Goal: Information Seeking & Learning: Learn about a topic

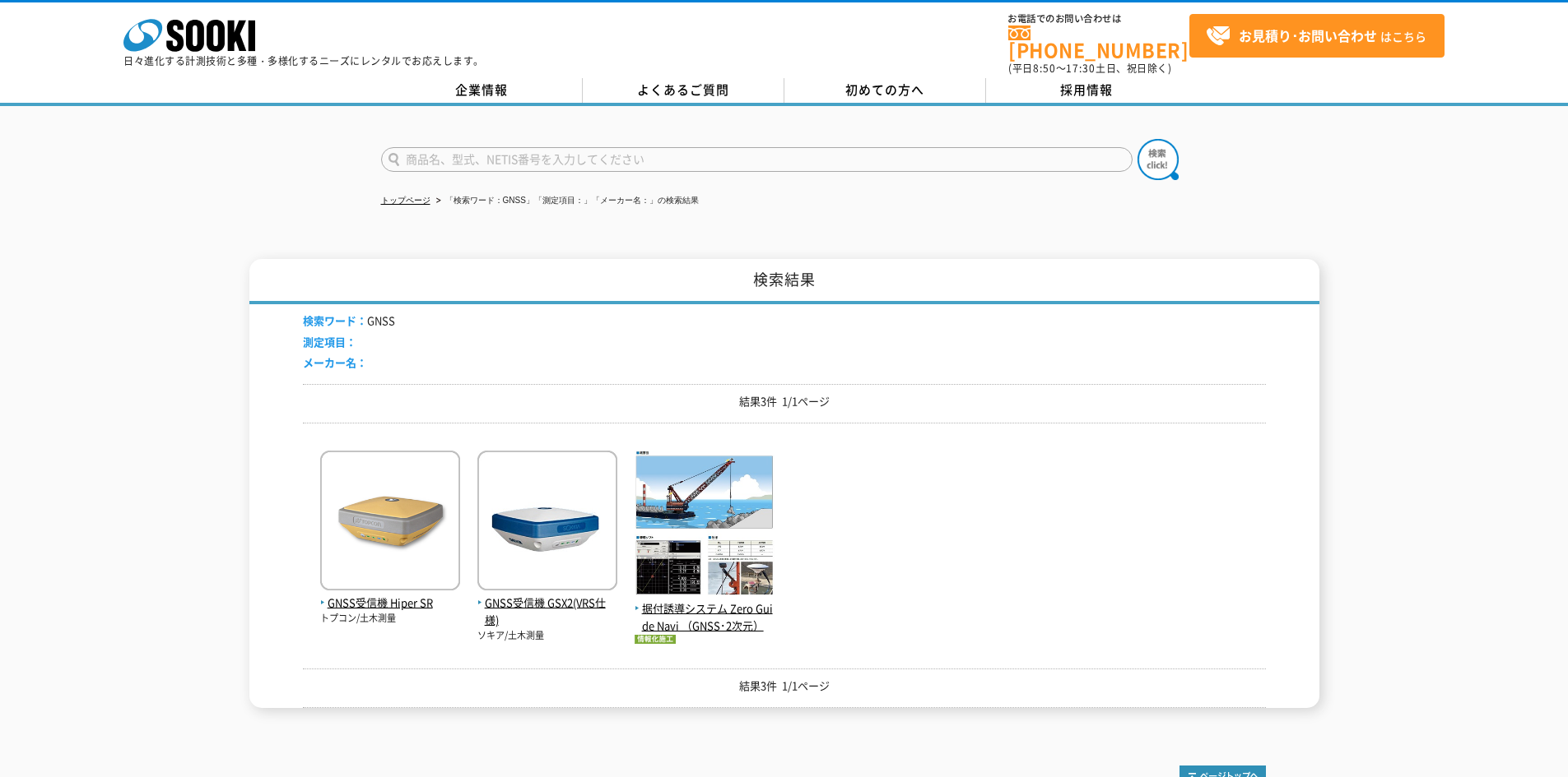
click at [485, 147] on input "text" at bounding box center [756, 159] width 751 height 24
type input "ハッとセンサー"
click at [1138, 139] on button at bounding box center [1158, 159] width 41 height 41
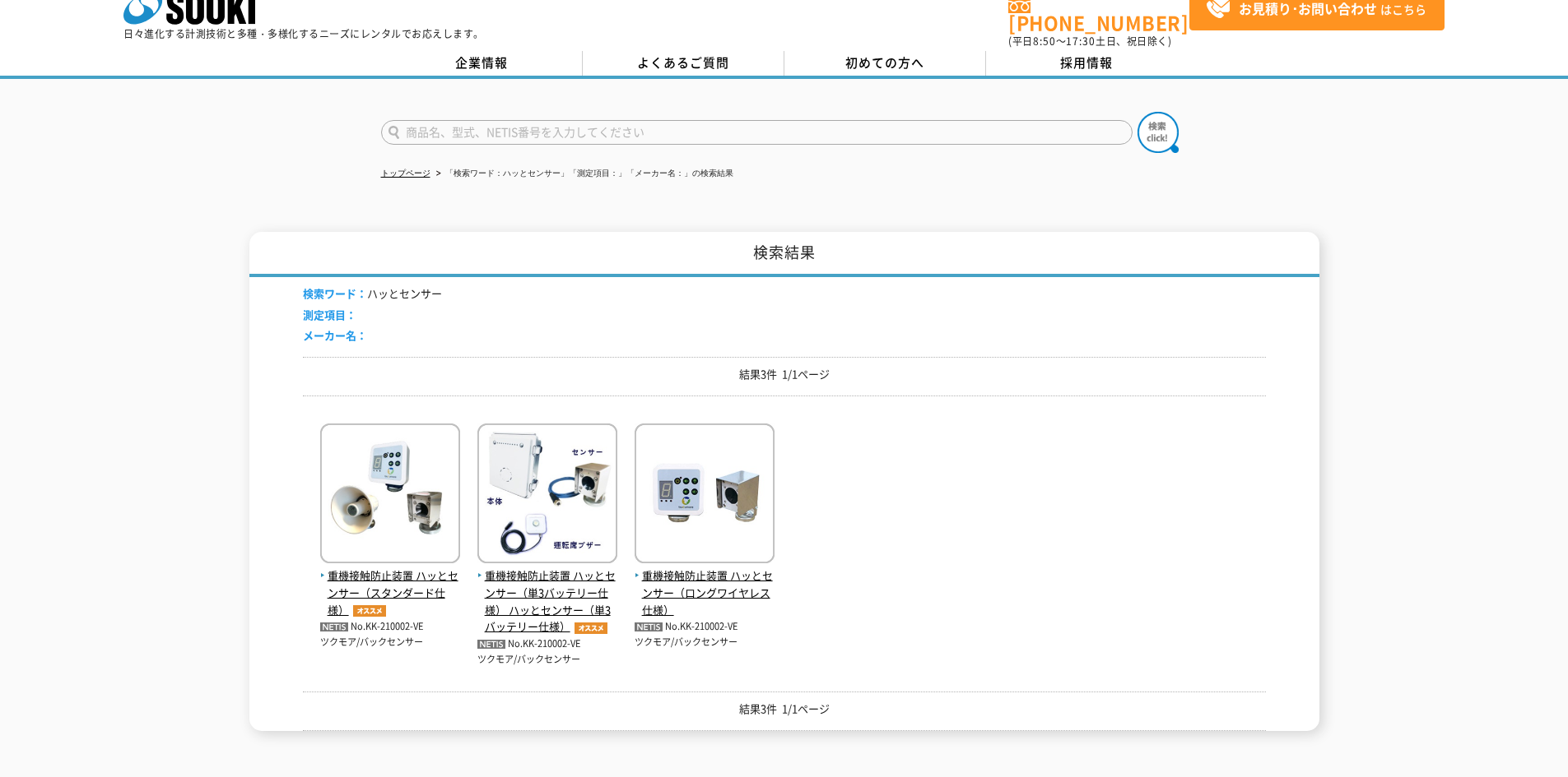
scroll to position [55, 0]
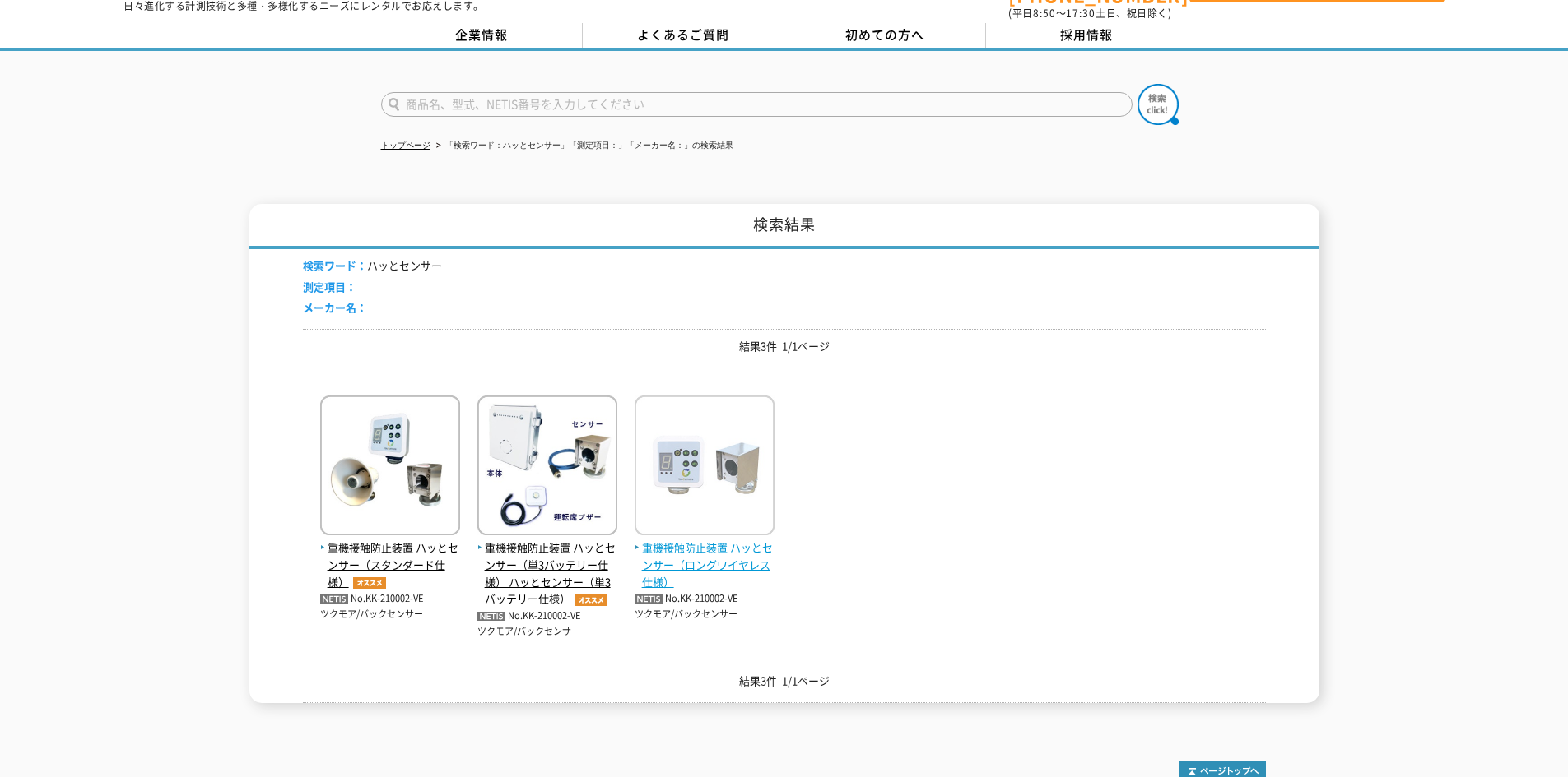
click at [757, 551] on span "重機接触防止装置 ハッとセンサー（ロングワイヤレス仕様）" at bounding box center [705, 565] width 140 height 51
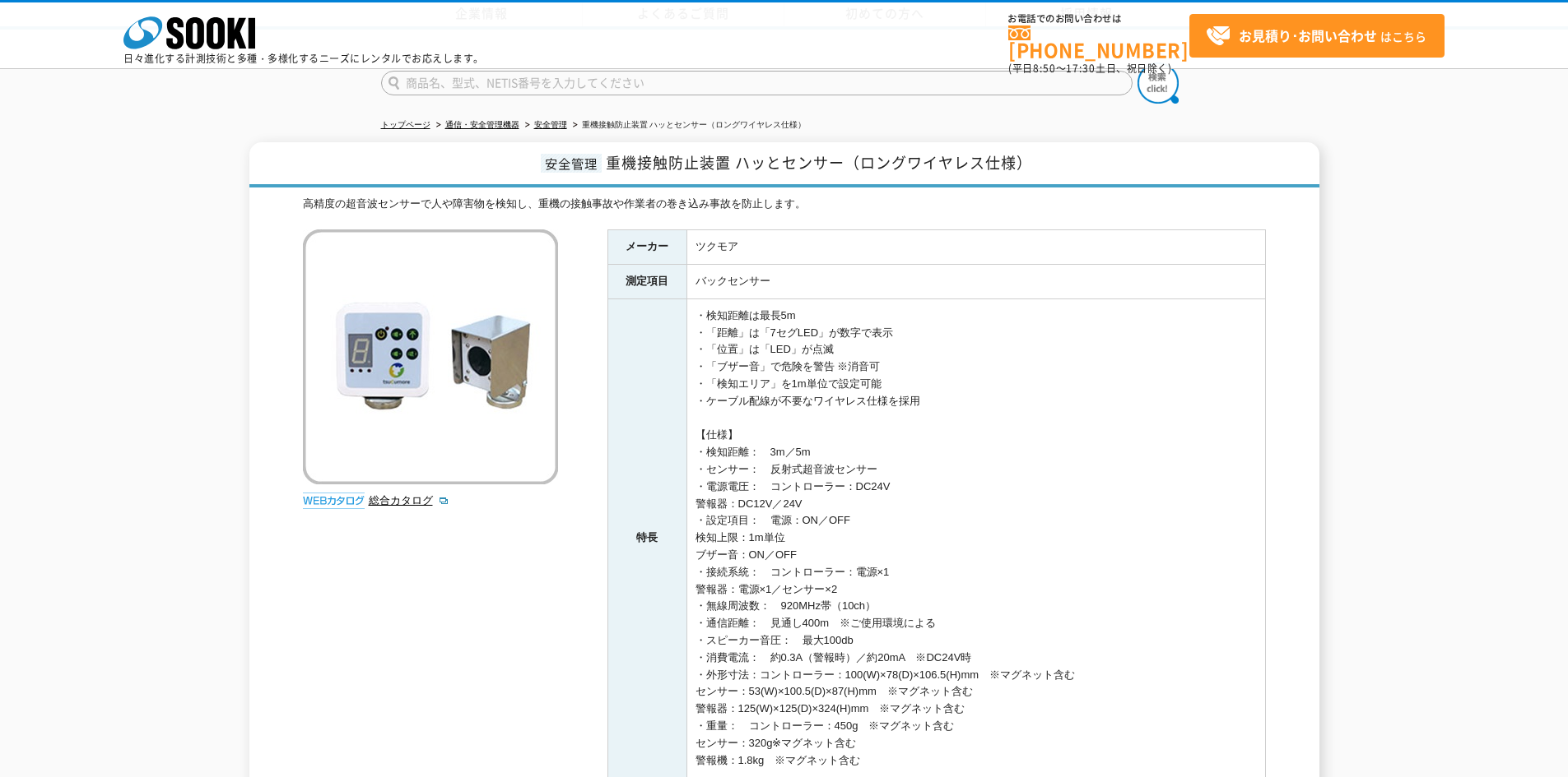
scroll to position [164, 0]
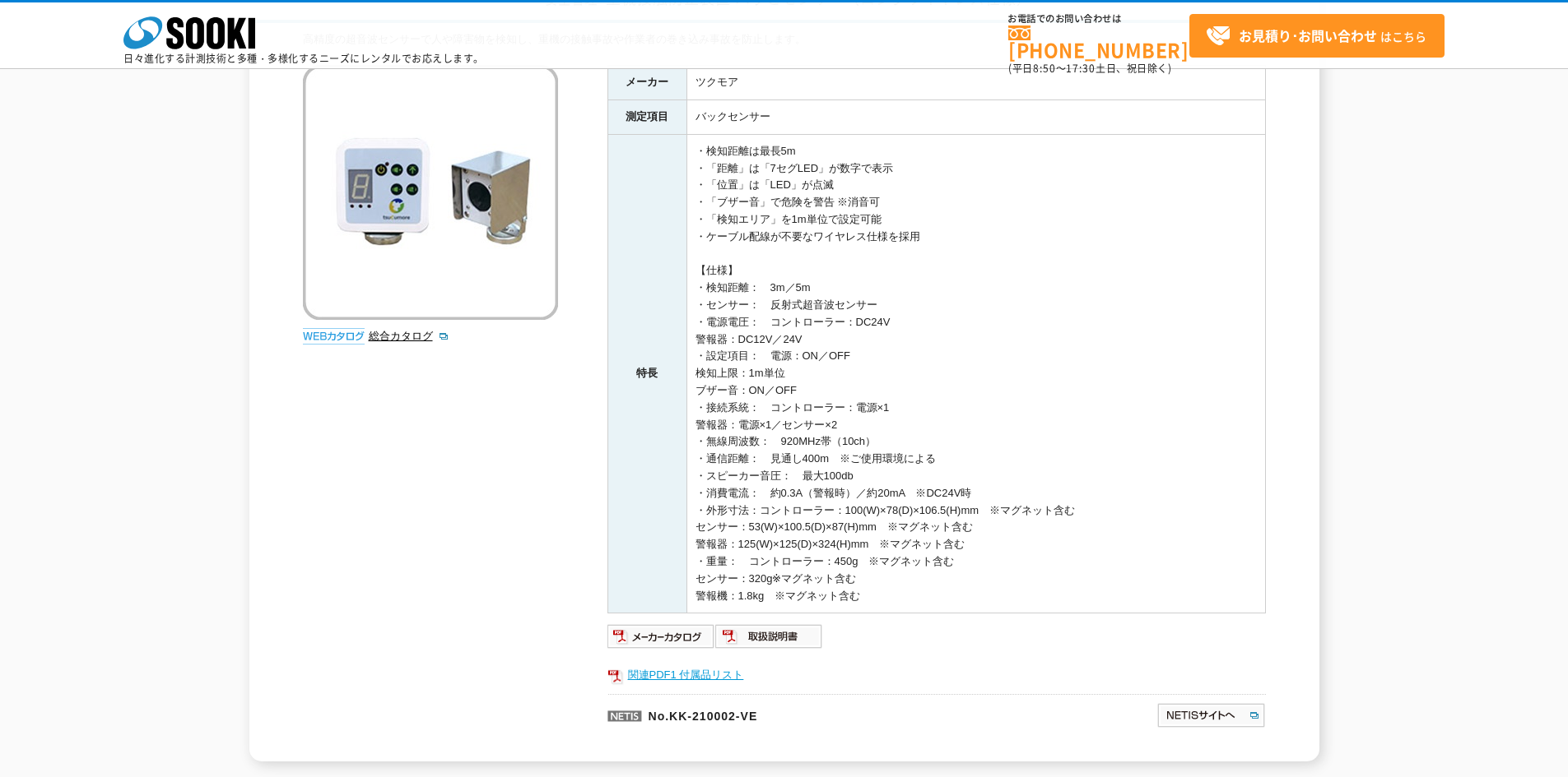
click at [699, 677] on link "関連PDF1 付属品リスト" at bounding box center [937, 676] width 659 height 21
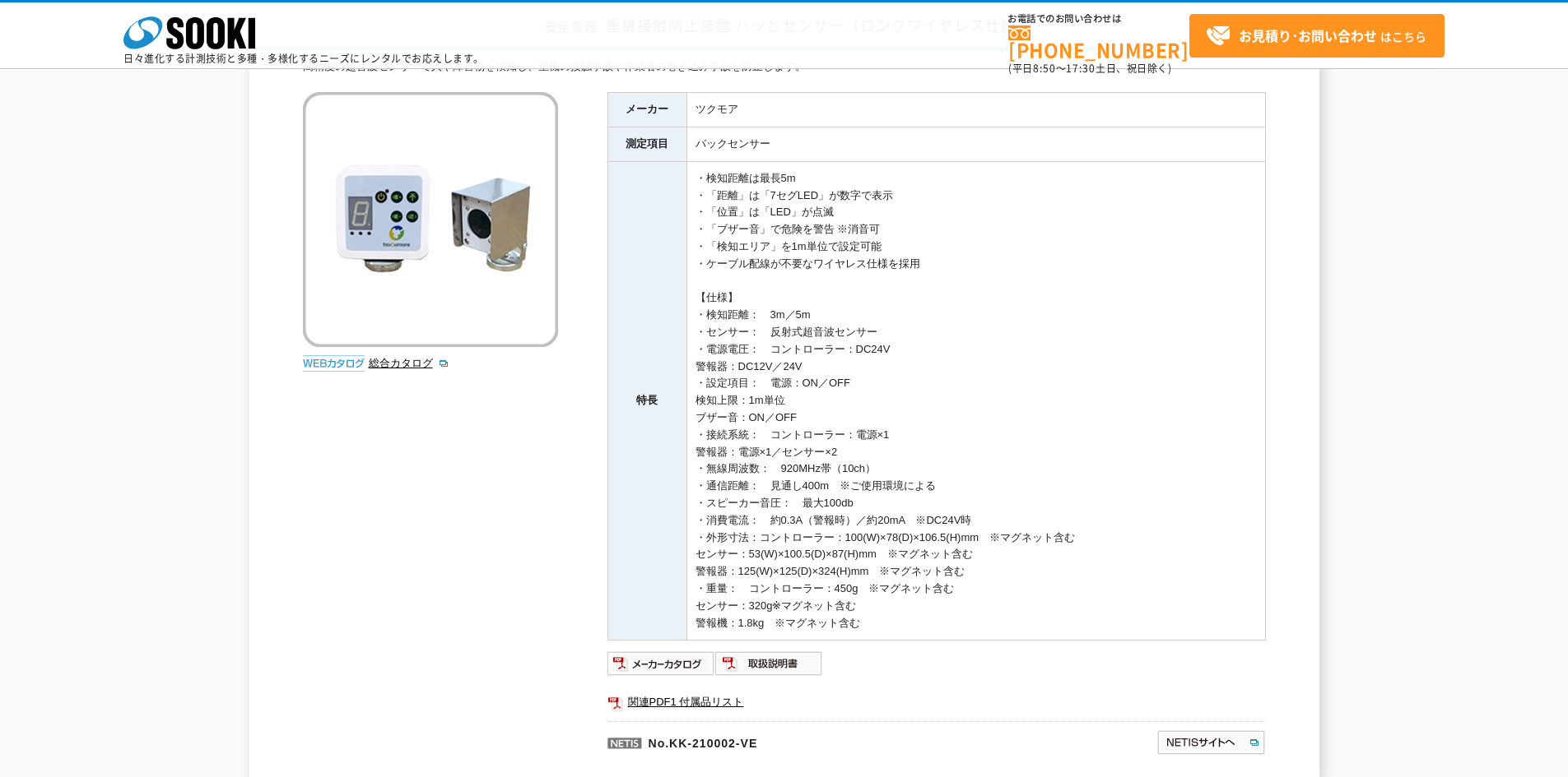
scroll to position [0, 0]
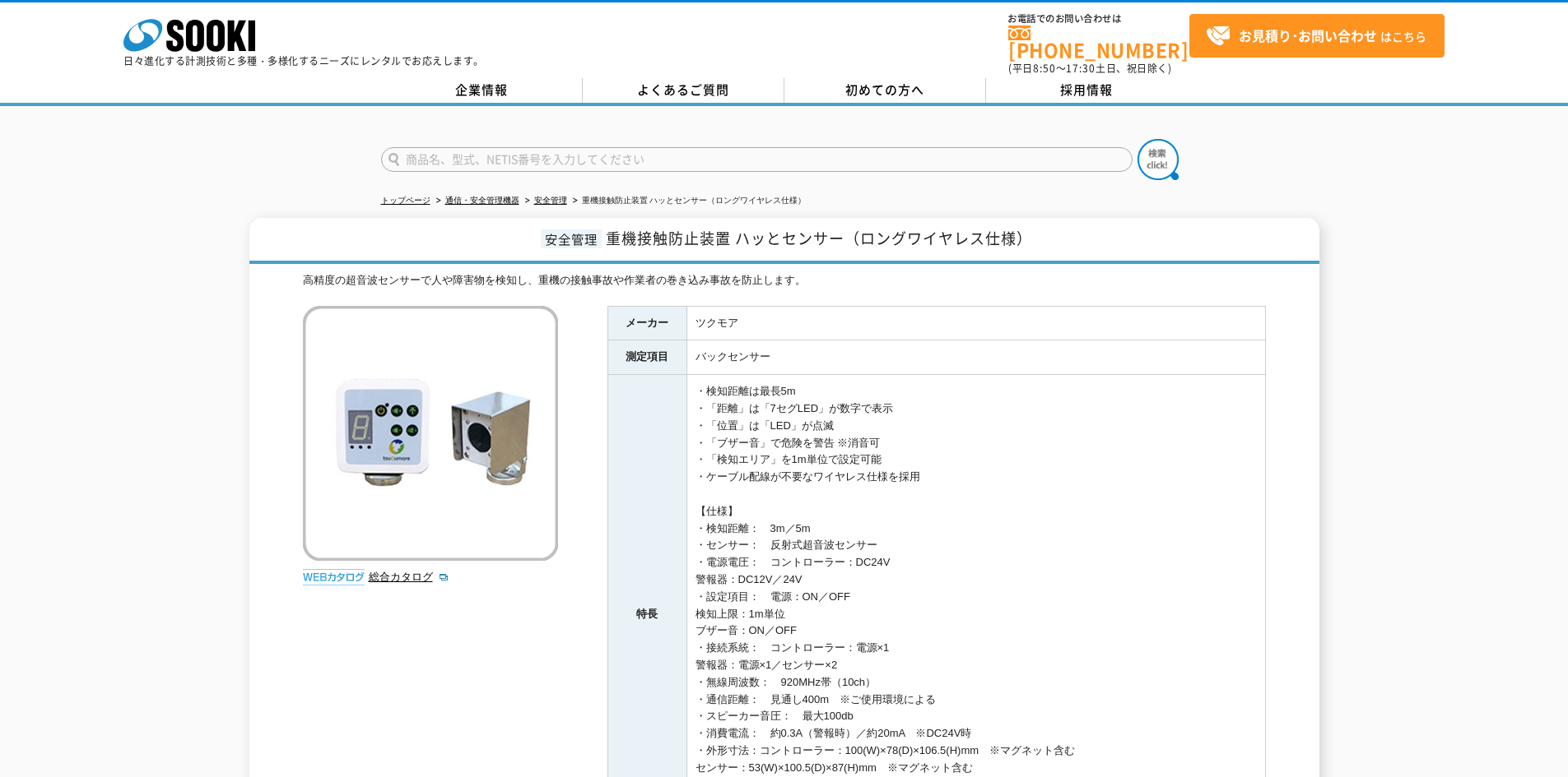
click at [612, 148] on input "text" at bounding box center [756, 159] width 751 height 24
type input "SRT-300"
click at [1138, 139] on button at bounding box center [1158, 159] width 41 height 41
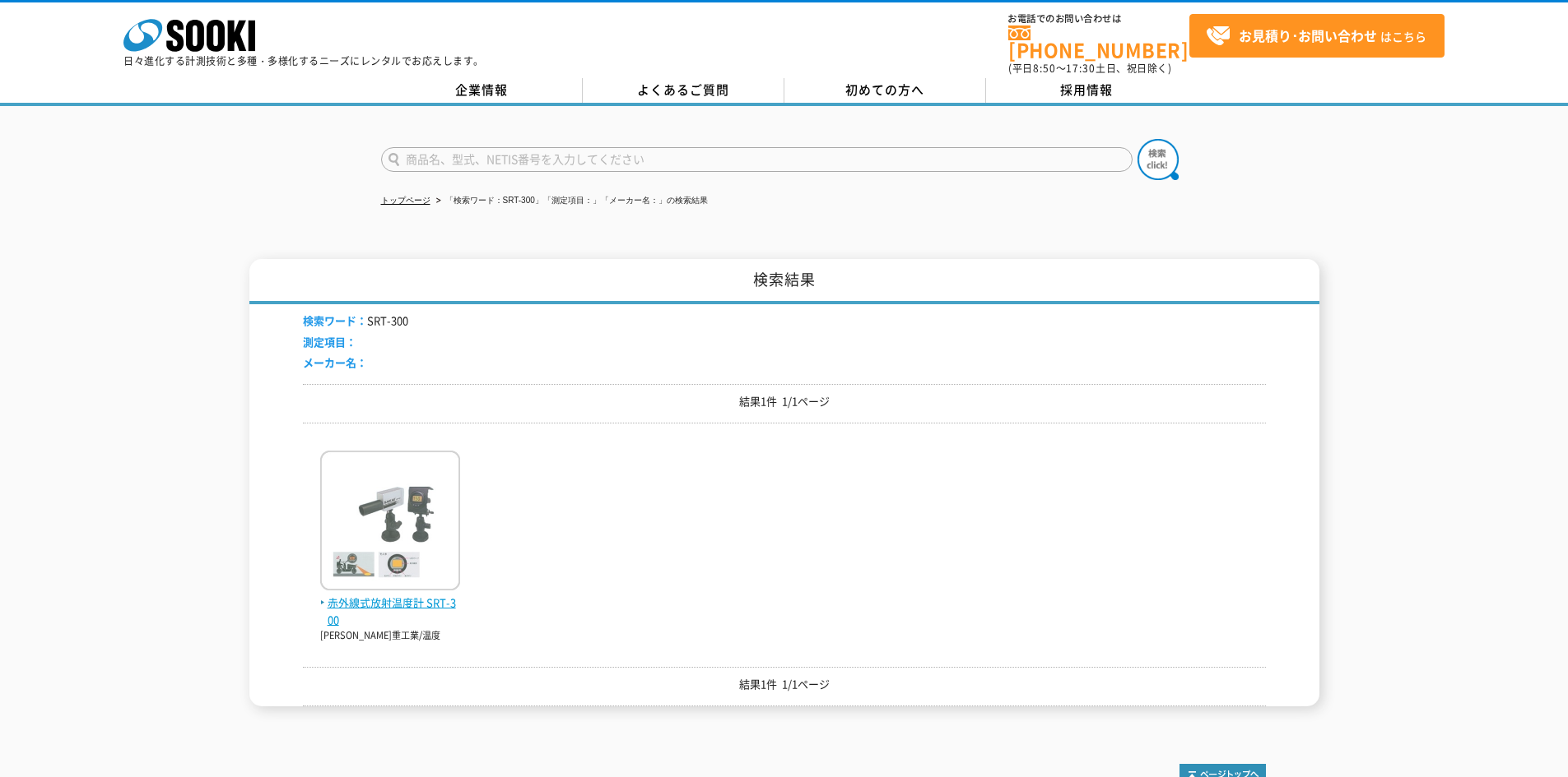
click at [424, 595] on span "赤外線式放射温度計 SRT-300" at bounding box center [390, 613] width 140 height 35
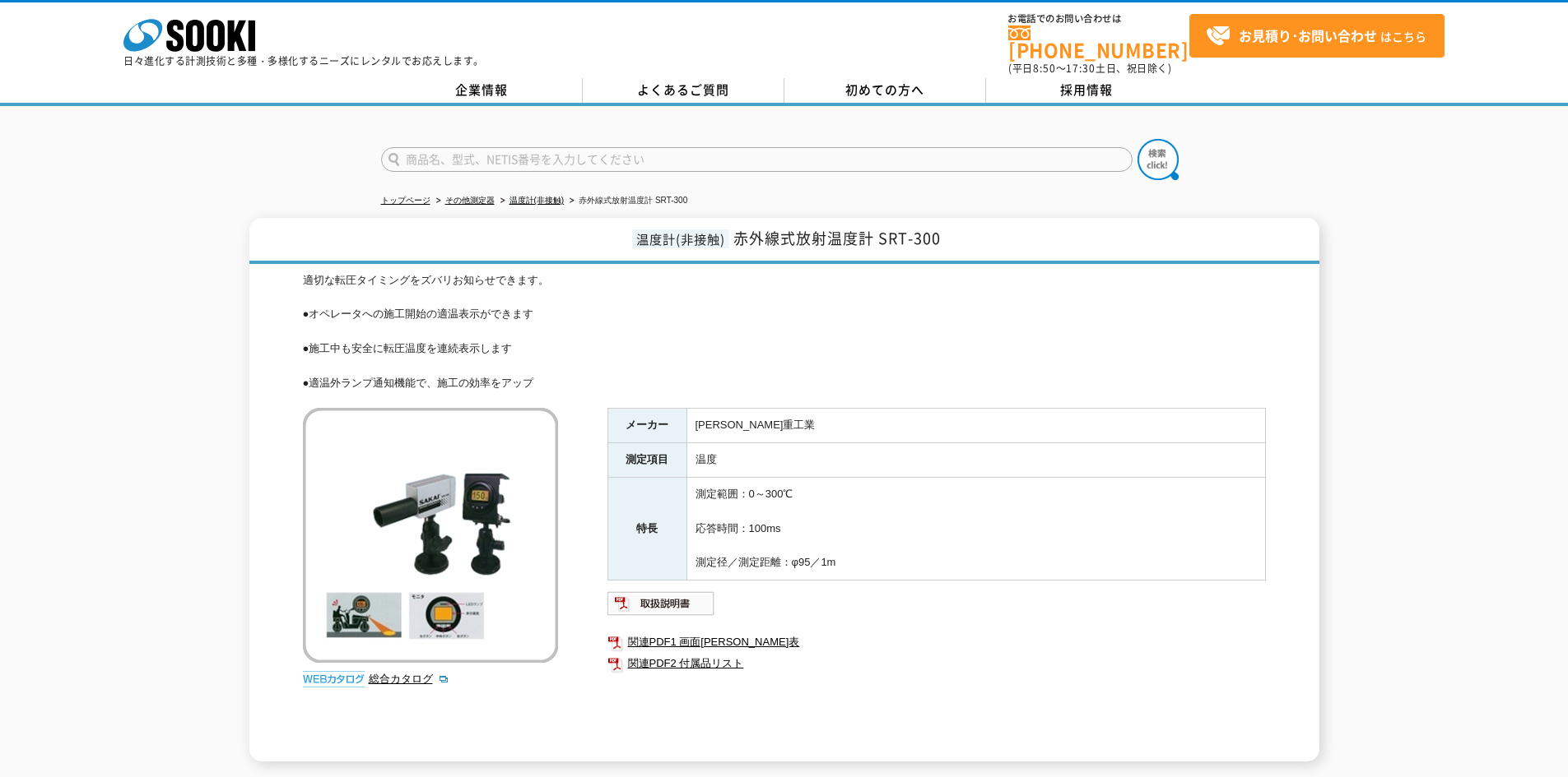
scroll to position [137, 0]
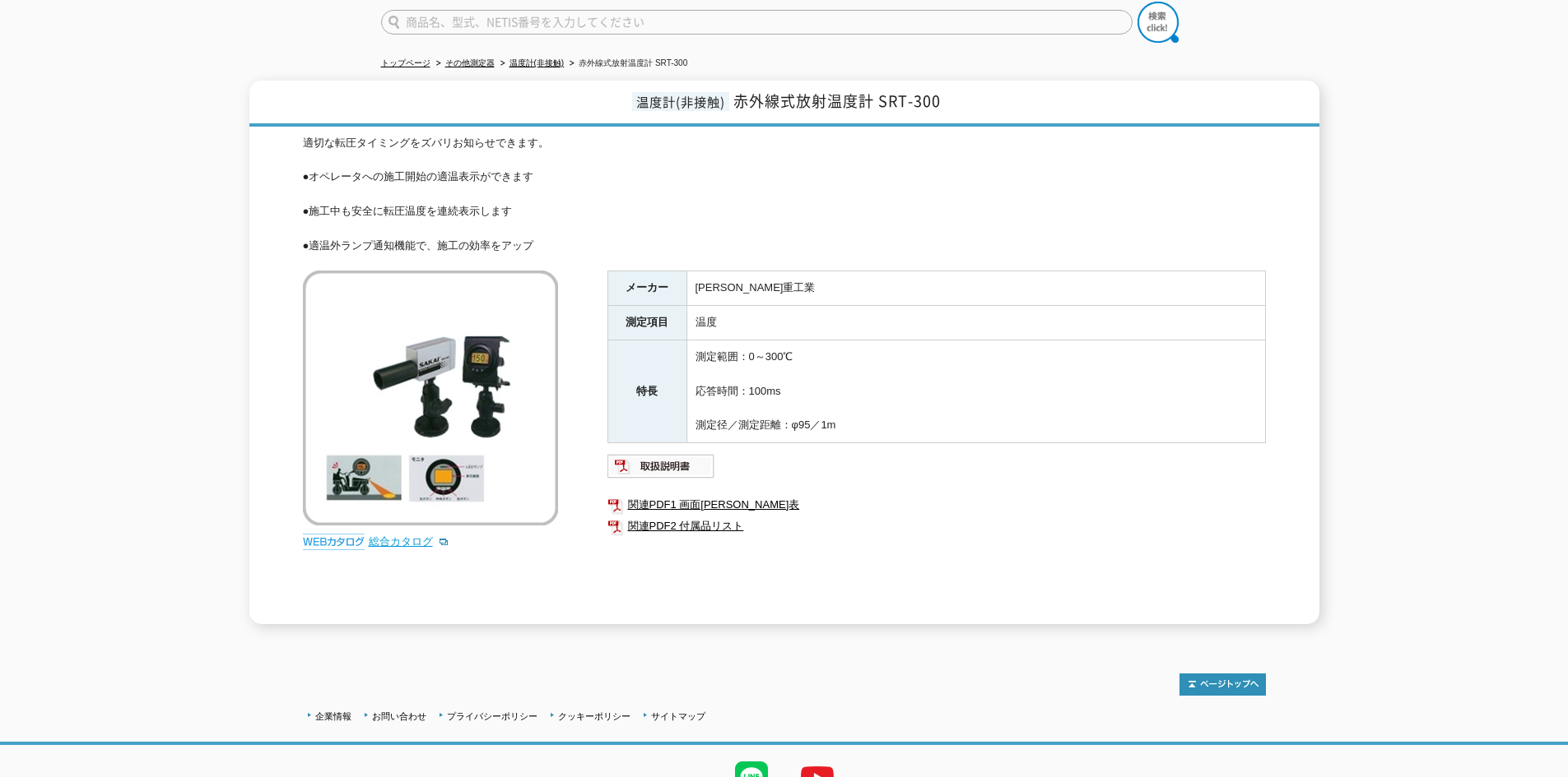
click at [411, 536] on link "総合カタログ" at bounding box center [409, 542] width 80 height 12
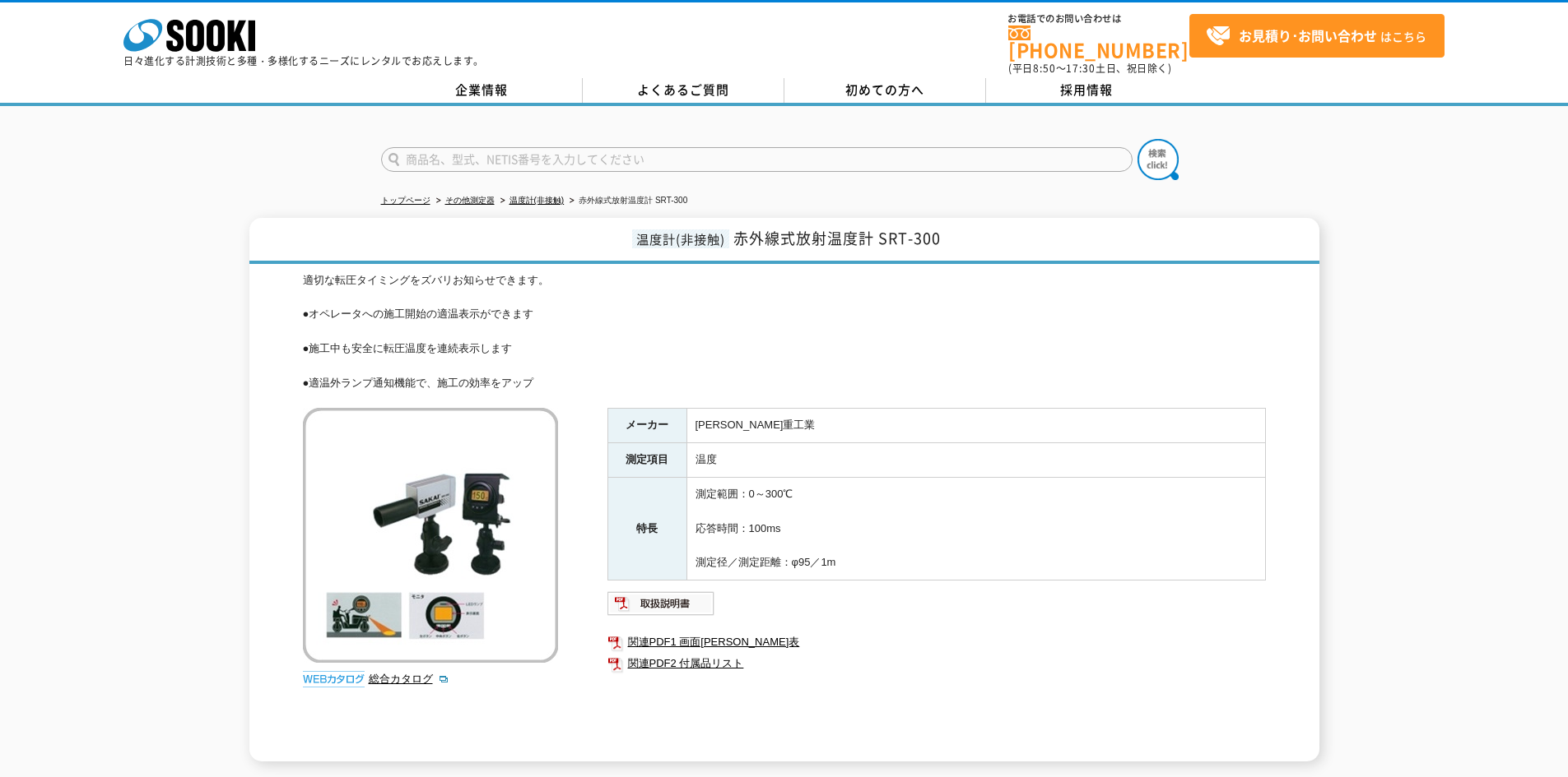
scroll to position [55, 0]
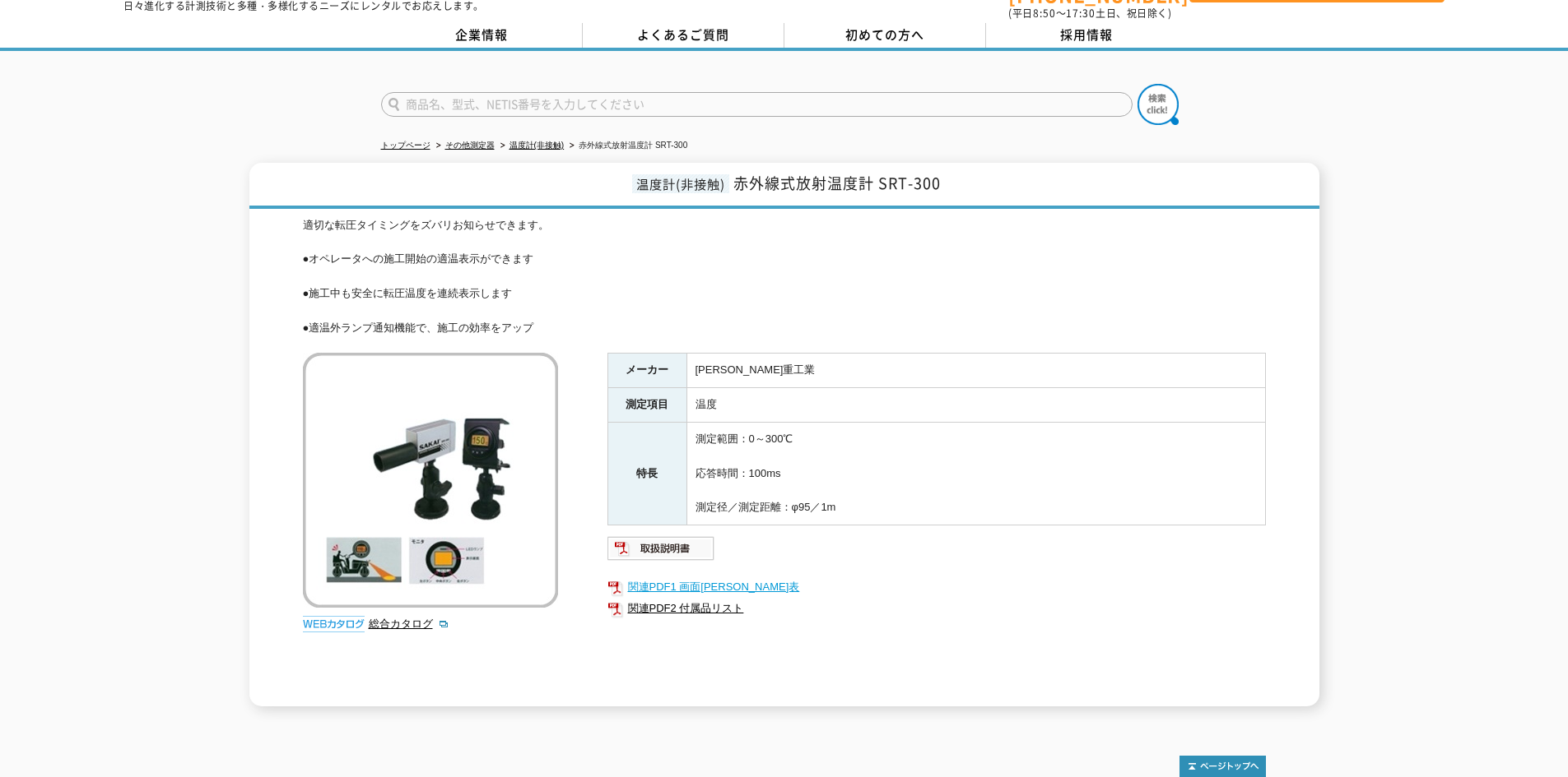
click at [709, 579] on link "関連PDF1 画面[PERSON_NAME]表" at bounding box center [937, 587] width 659 height 21
click at [711, 600] on link "関連PDF2 付属品リスト" at bounding box center [937, 608] width 659 height 21
